Goal: Task Accomplishment & Management: Use online tool/utility

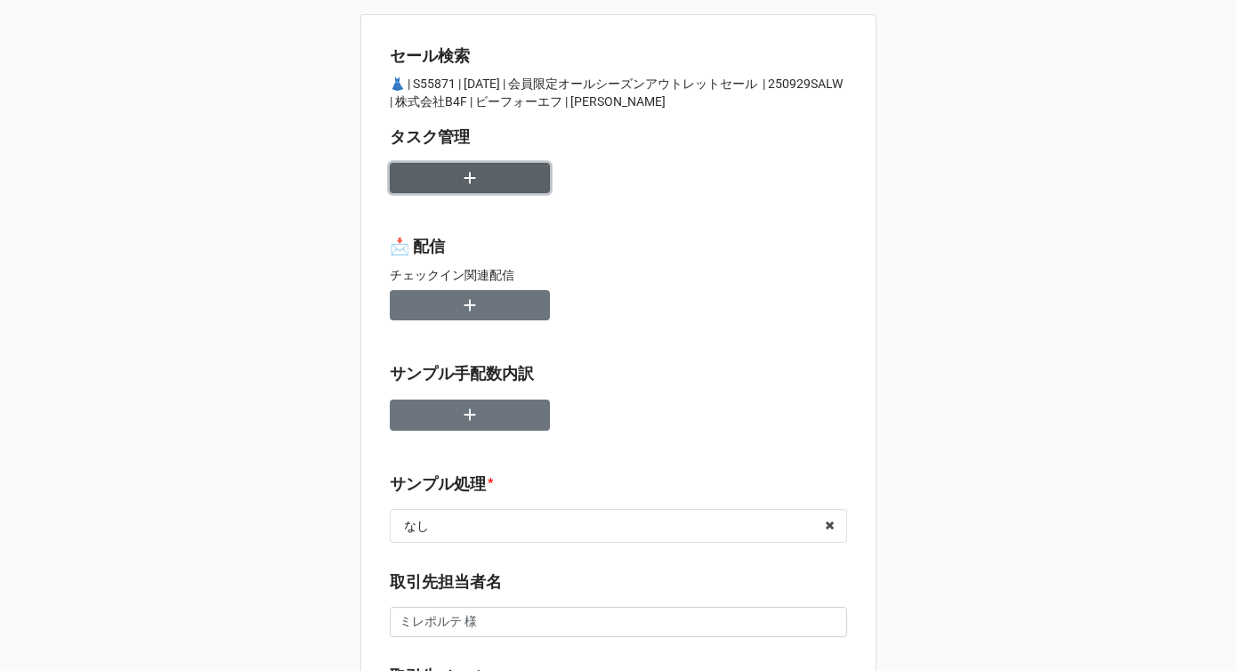
click at [460, 183] on icon "button" at bounding box center [470, 178] width 20 height 20
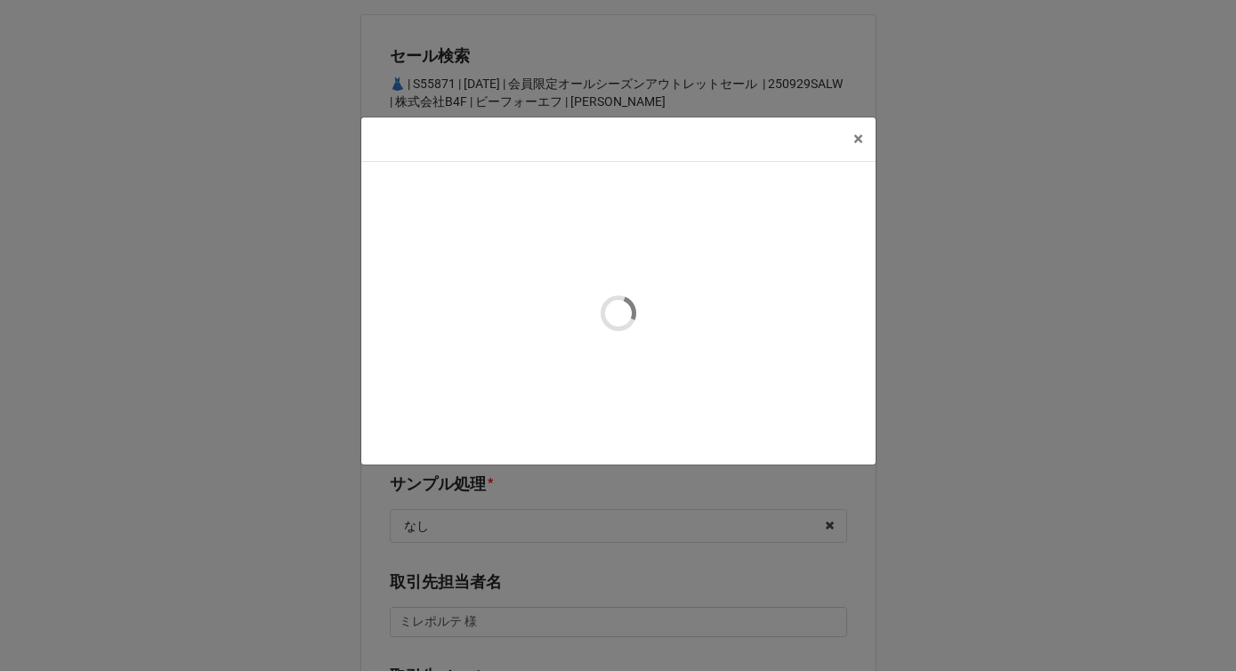
type textarea "x"
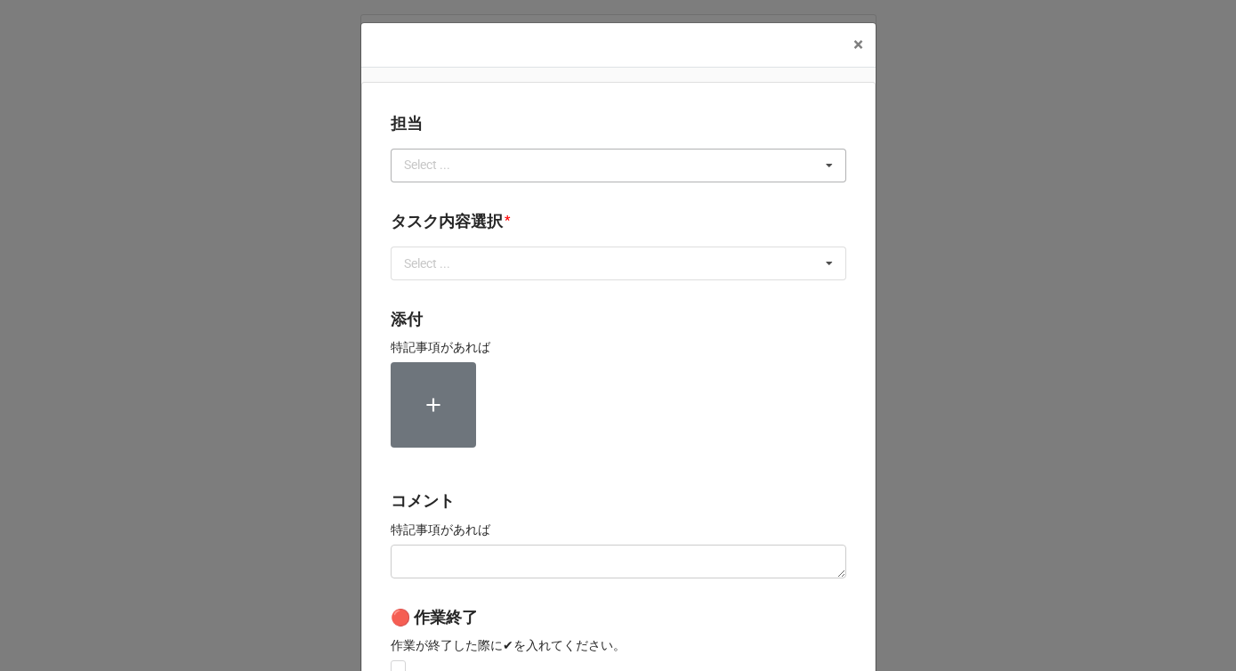
click at [435, 165] on div "Select ..." at bounding box center [438, 165] width 77 height 20
type input "[PERSON_NAME]"
click at [432, 196] on div "[PERSON_NAME]" at bounding box center [619, 198] width 454 height 33
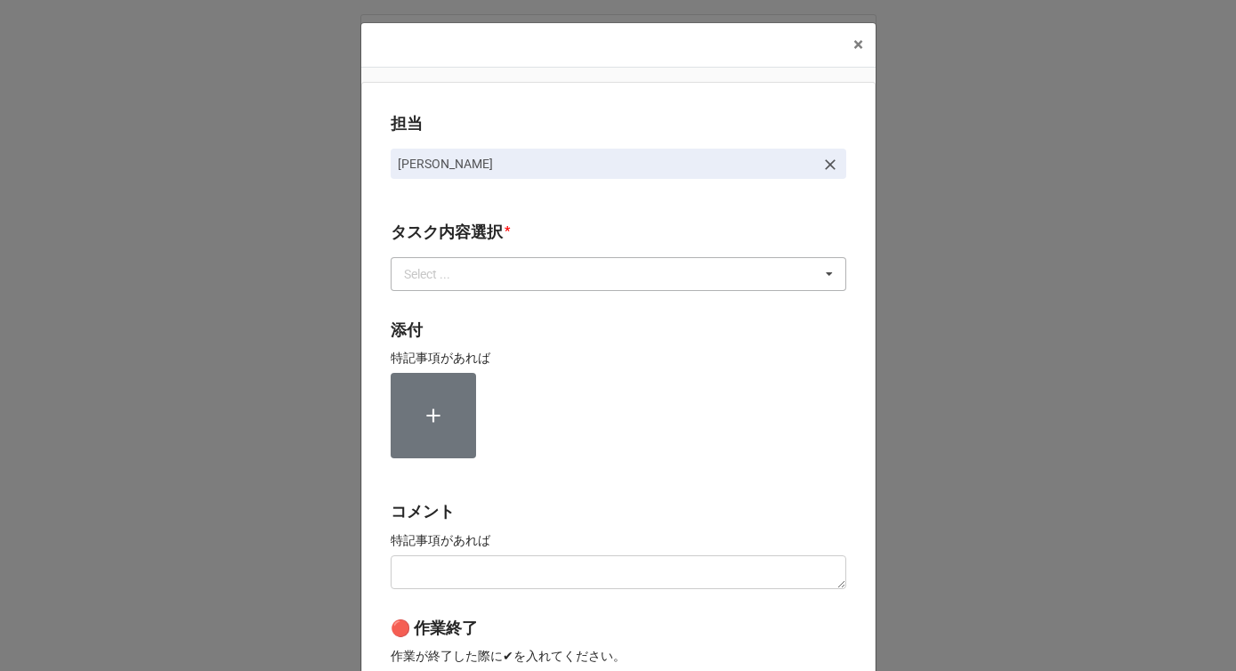
click at [432, 283] on div "Select ..." at bounding box center [438, 273] width 77 height 20
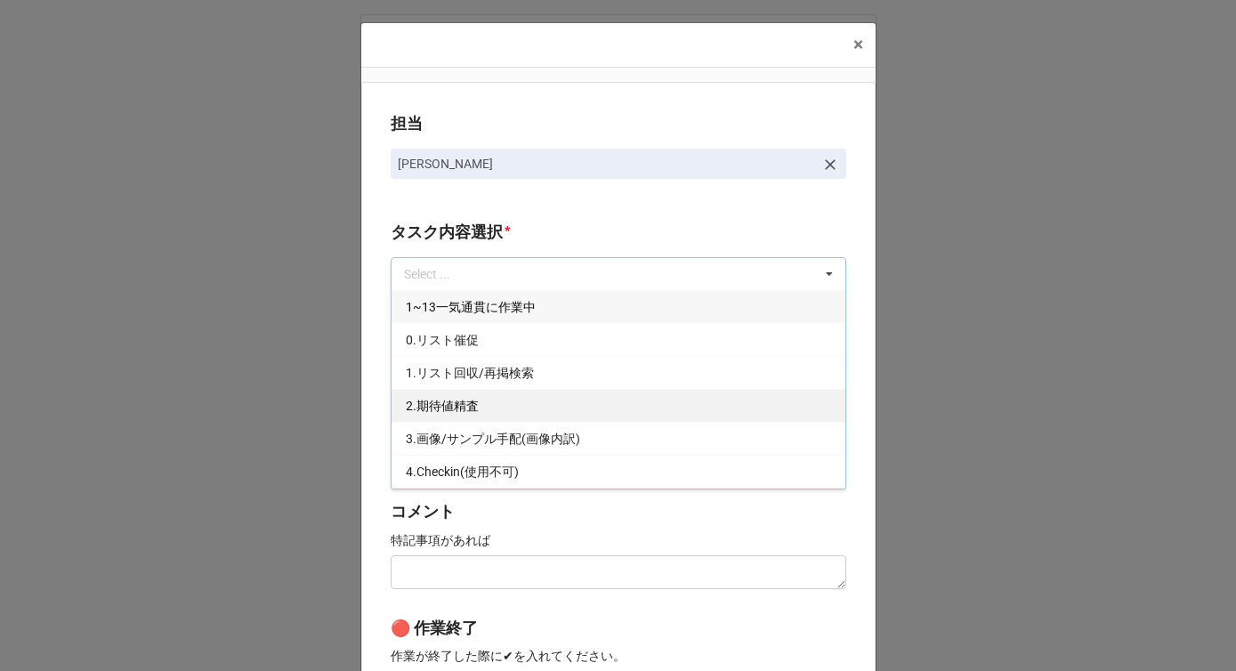
click at [427, 404] on span "2.期待値精査" at bounding box center [442, 406] width 73 height 14
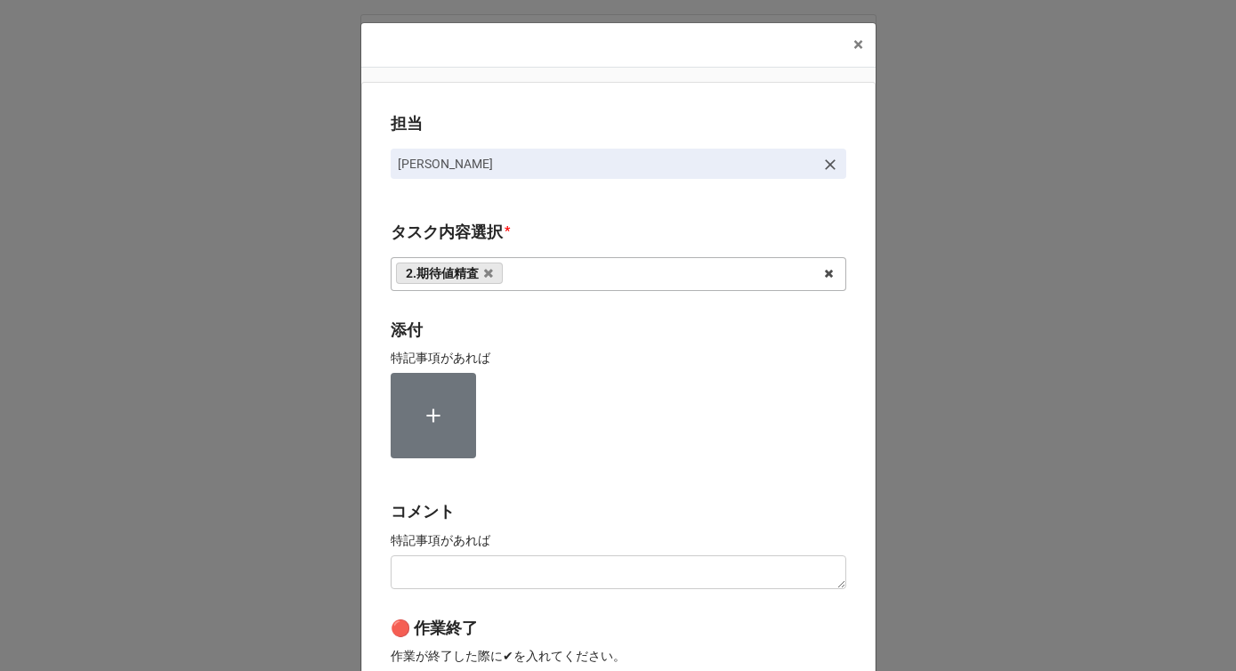
click at [374, 391] on div "担当 [PERSON_NAME][GEOGRAPHIC_DATA]内容選択 * 2.期待値精査 1~13一気通貫に作業中 0.リスト催促 1.リスト回収/再掲…" at bounding box center [618, 440] width 514 height 717
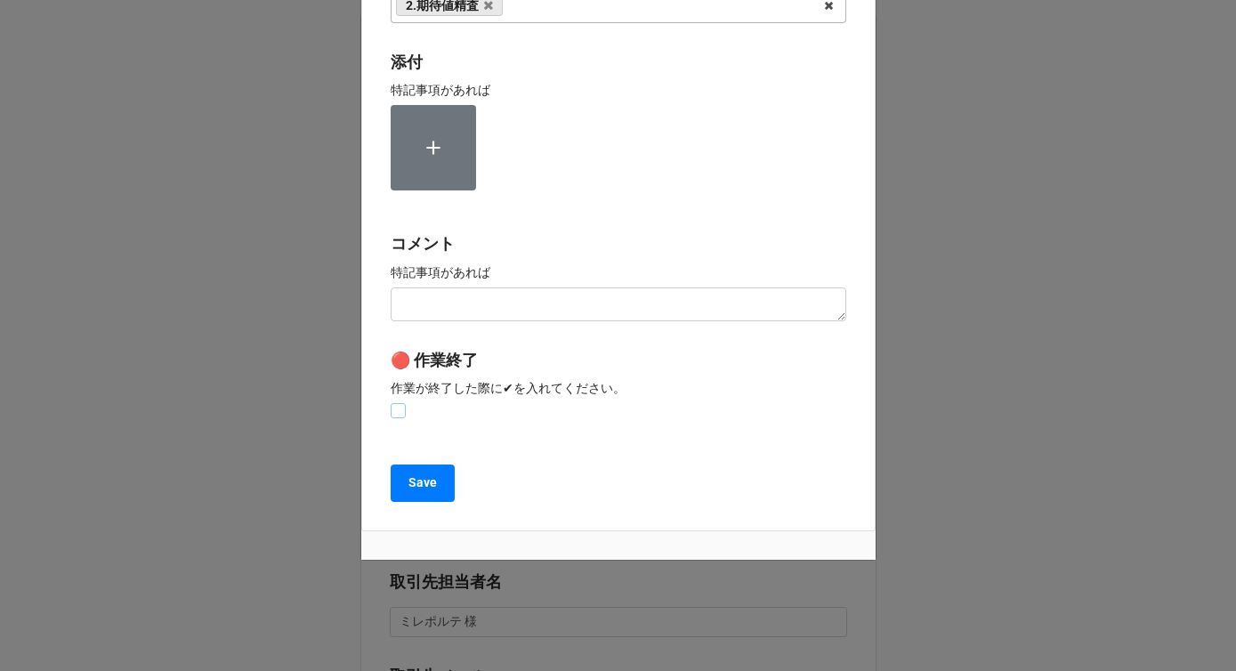
click at [395, 403] on label at bounding box center [398, 403] width 15 height 0
checkbox input "true"
click at [408, 477] on b "Save" at bounding box center [422, 482] width 28 height 19
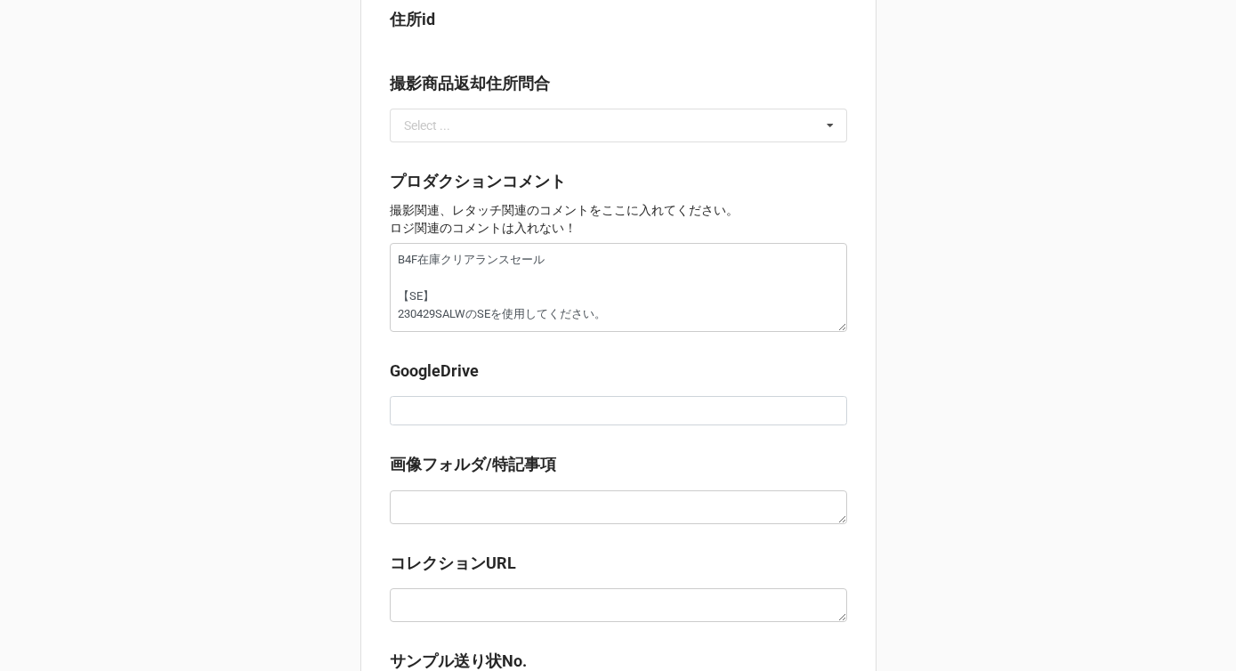
scroll to position [1619, 0]
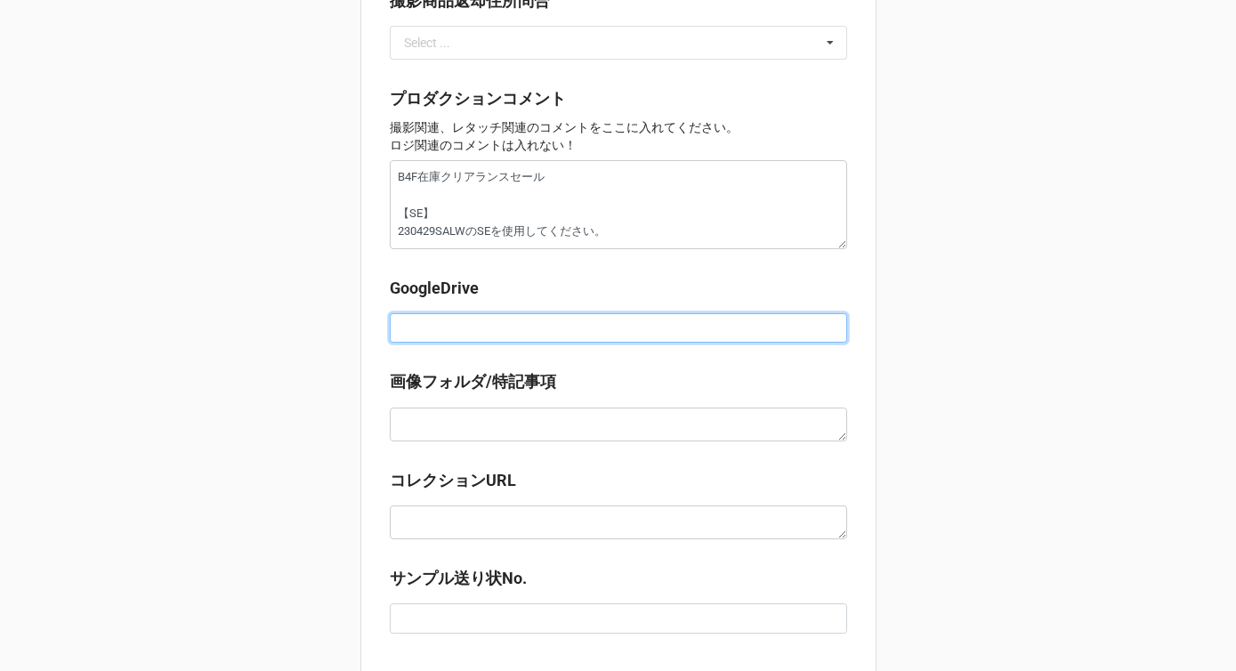
click at [445, 333] on input at bounding box center [618, 328] width 457 height 30
paste input "[URL][DOMAIN_NAME]"
type textarea "x"
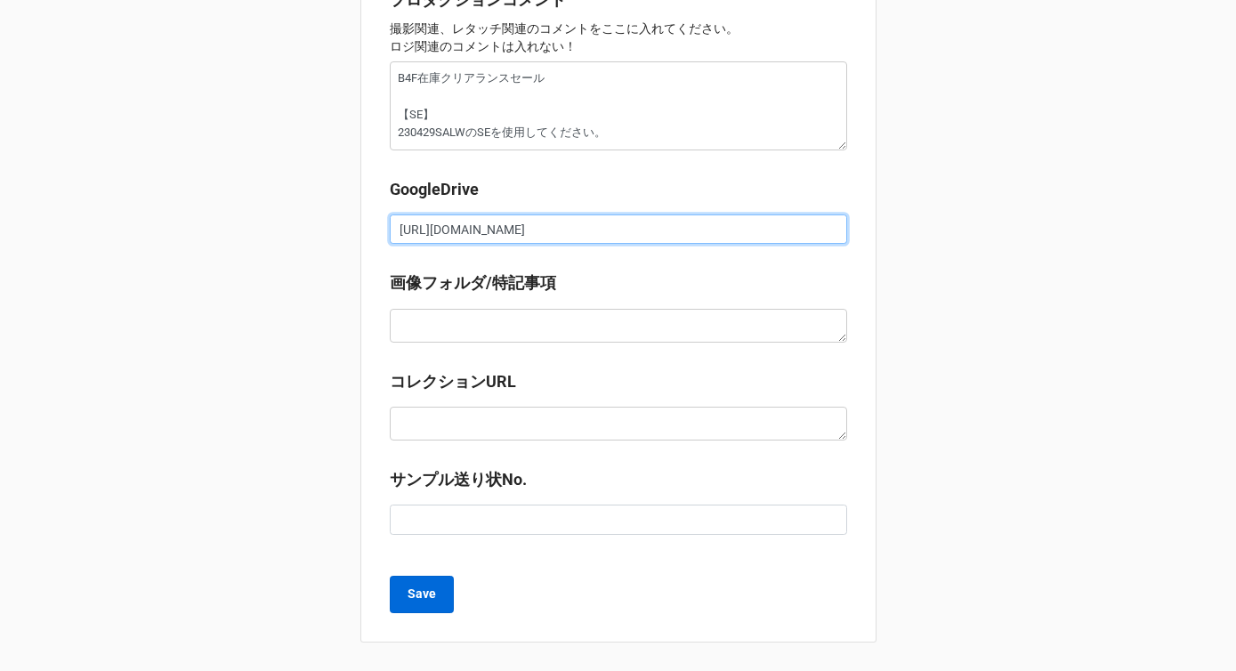
type input "[URL][DOMAIN_NAME]"
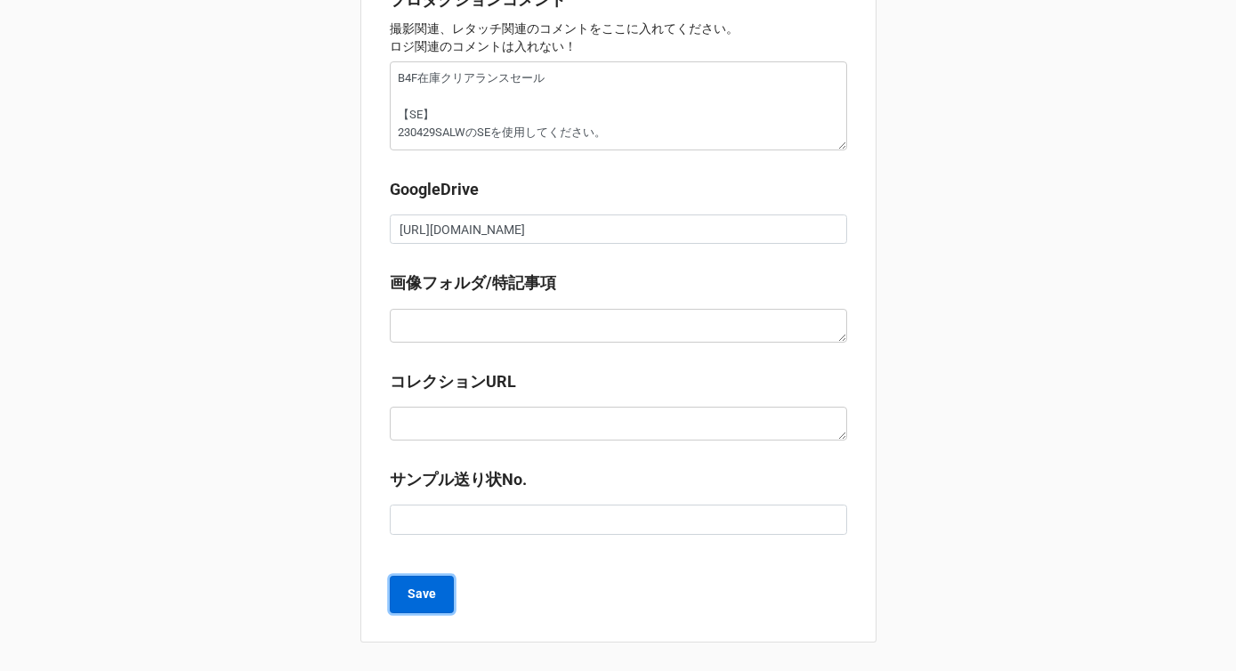
click at [426, 593] on b "Save" at bounding box center [422, 594] width 28 height 19
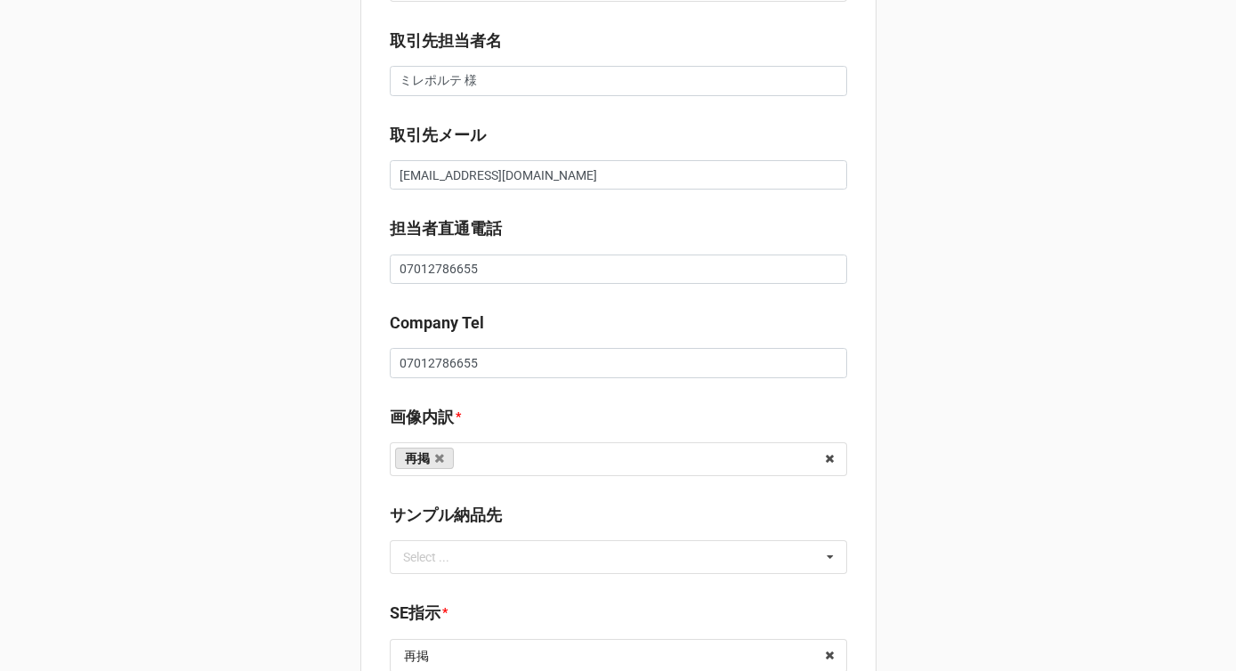
scroll to position [0, 0]
